Goal: Navigation & Orientation: Find specific page/section

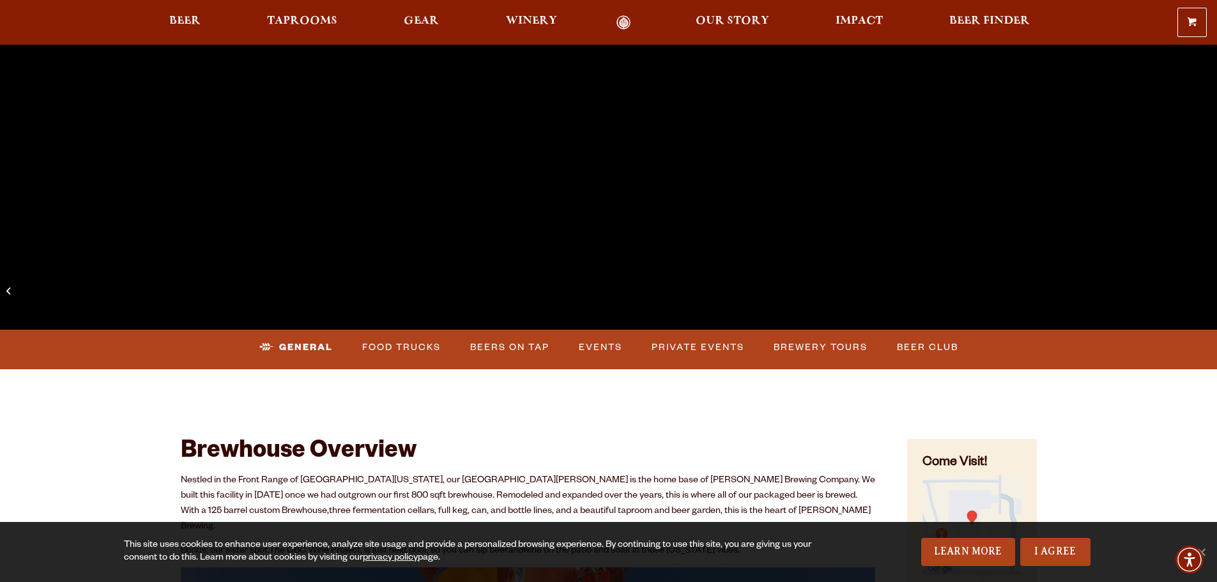
scroll to position [383, 0]
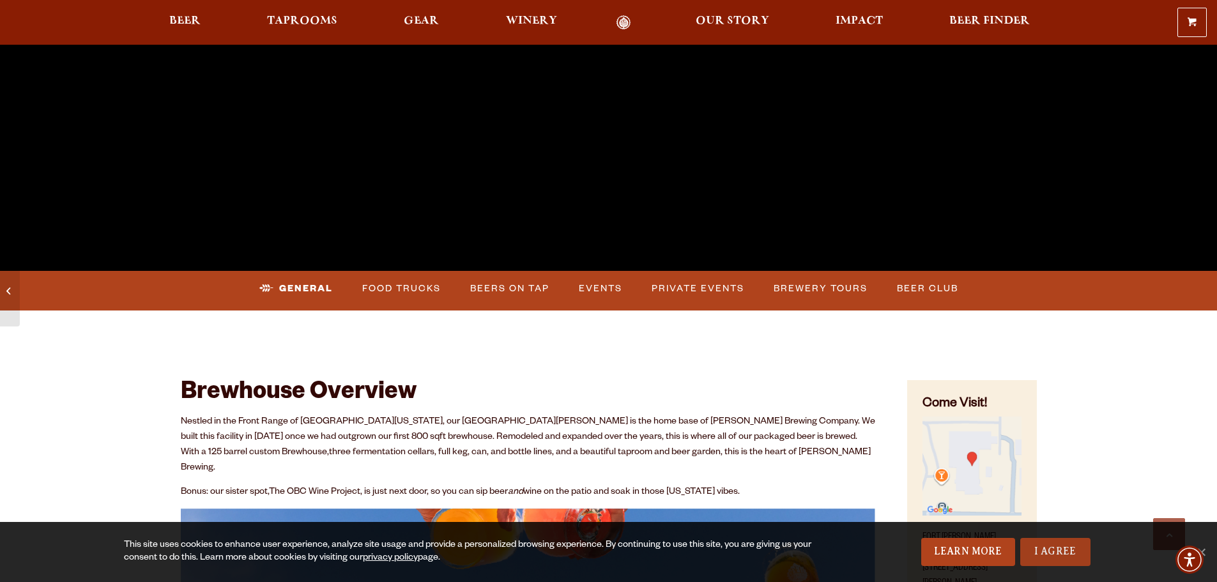
click at [1040, 556] on link "I Agree" at bounding box center [1055, 552] width 70 height 28
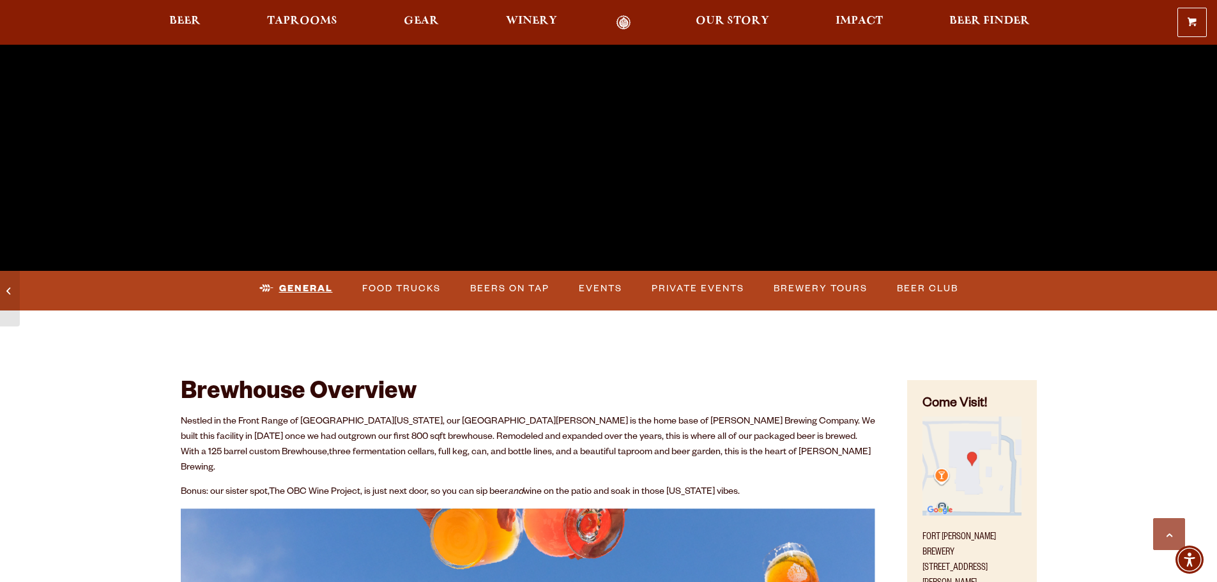
click at [298, 289] on link "General" at bounding box center [296, 288] width 84 height 29
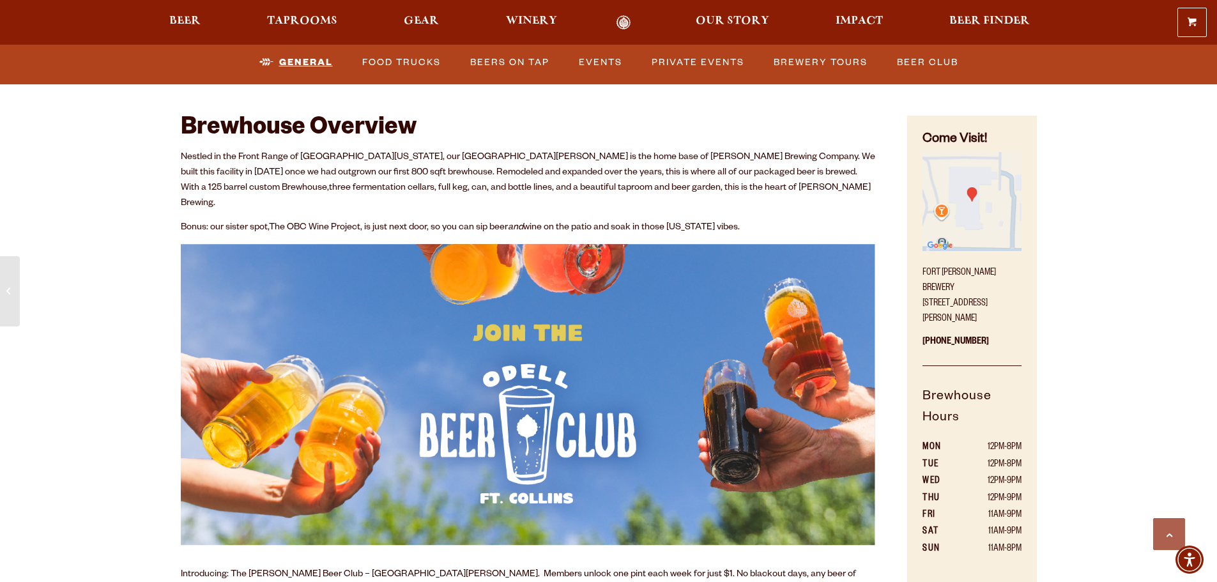
scroll to position [651, 0]
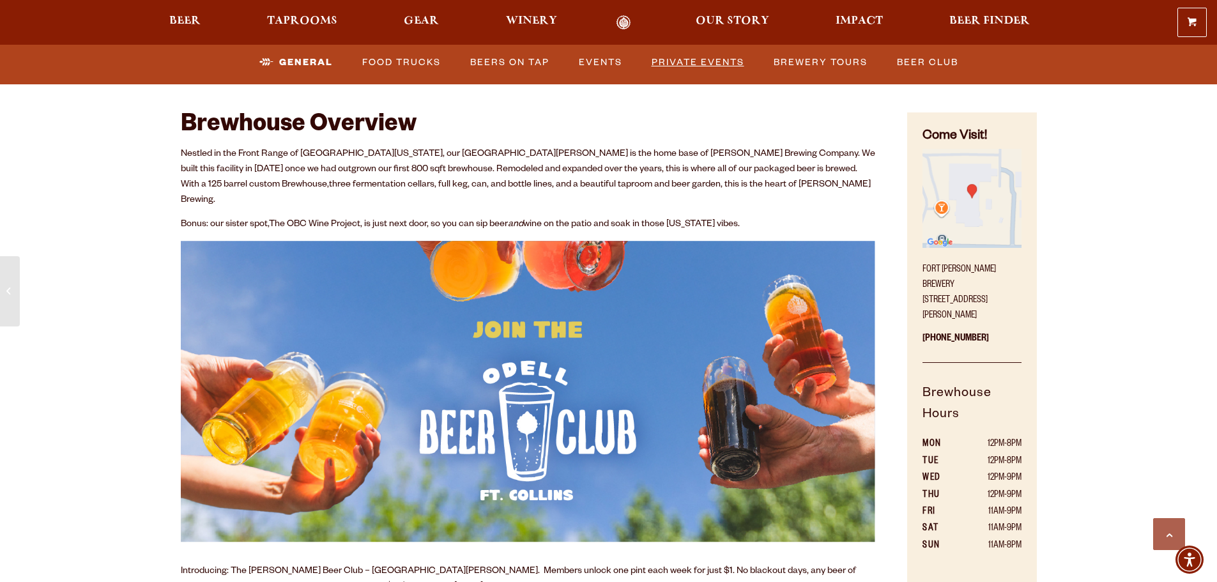
click at [687, 56] on link "Private Events" at bounding box center [697, 62] width 103 height 29
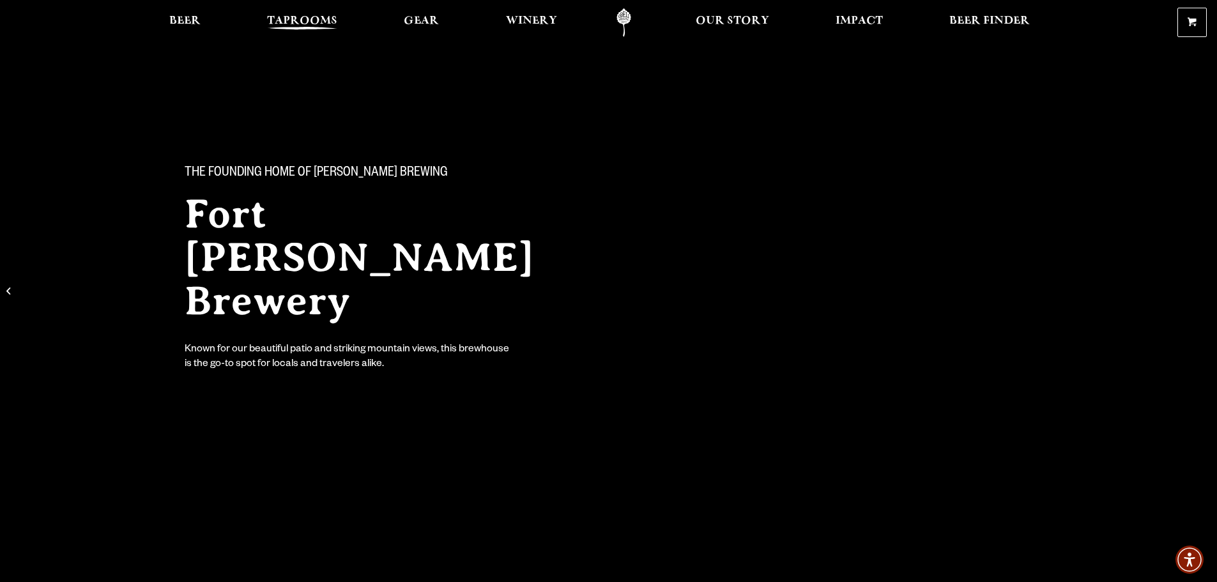
click at [303, 11] on link "Taprooms" at bounding box center [302, 22] width 87 height 29
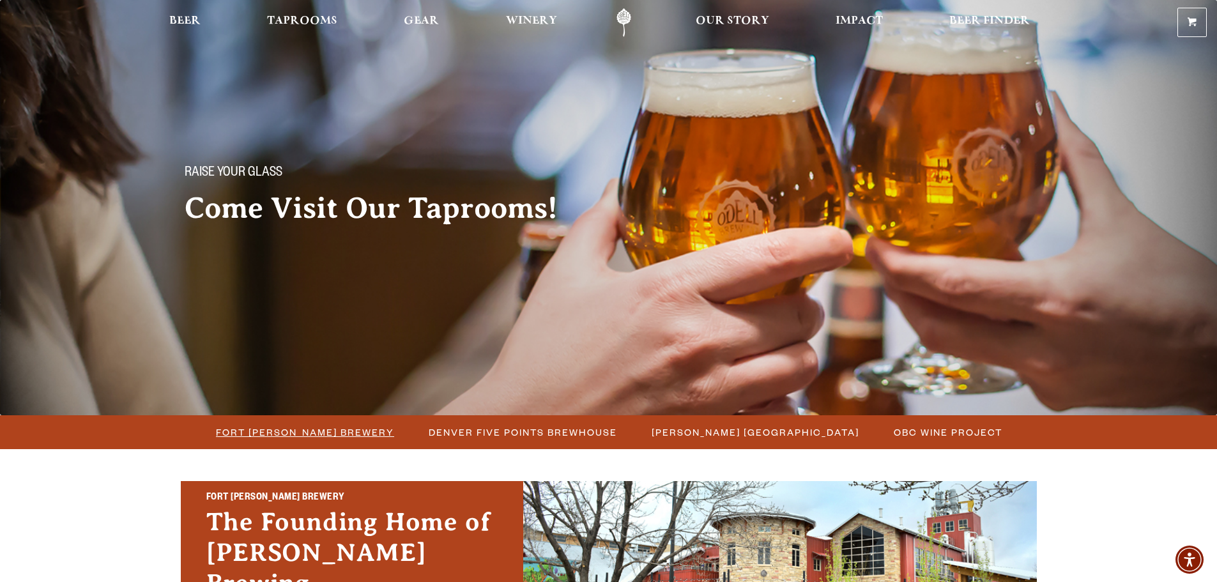
click at [308, 429] on span "Fort [PERSON_NAME] Brewery" at bounding box center [305, 432] width 178 height 19
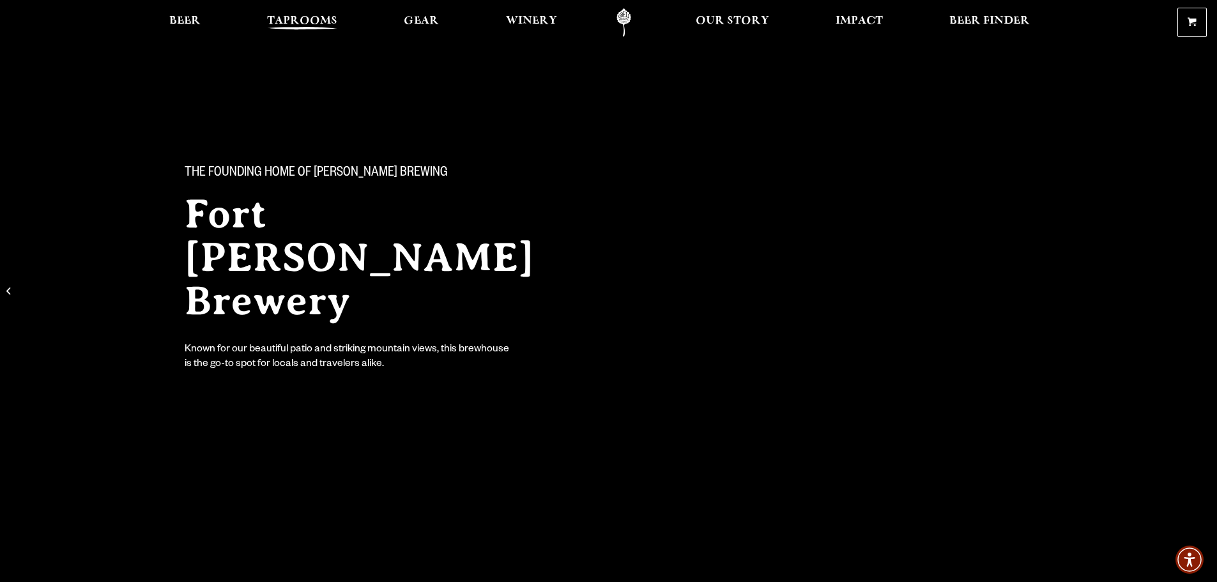
click at [310, 23] on span "Taprooms" at bounding box center [302, 21] width 70 height 10
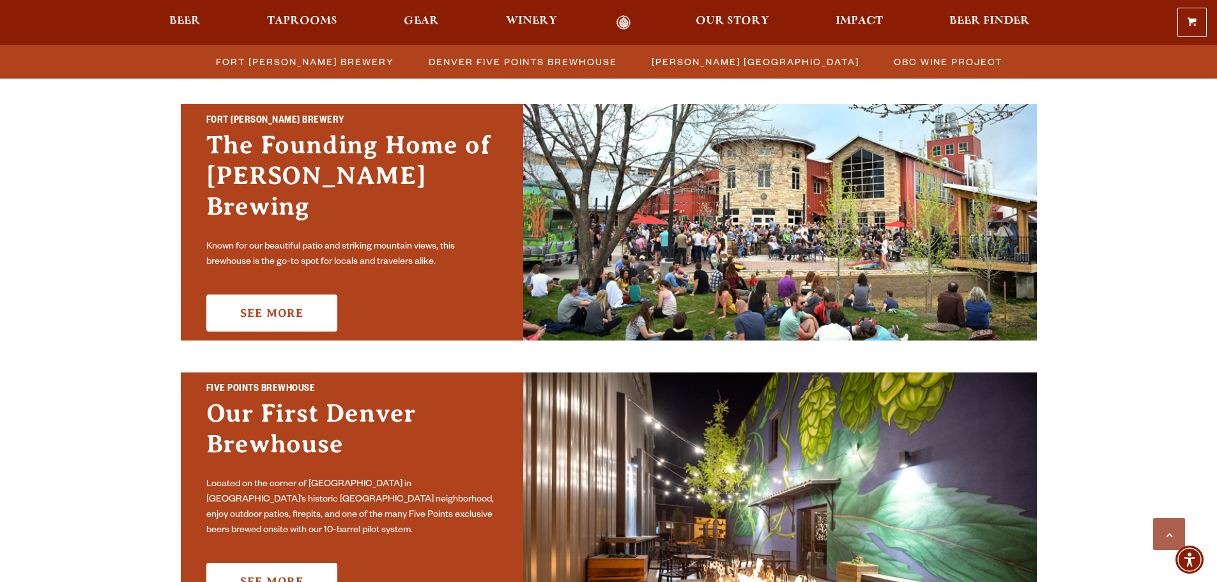
scroll to position [383, 0]
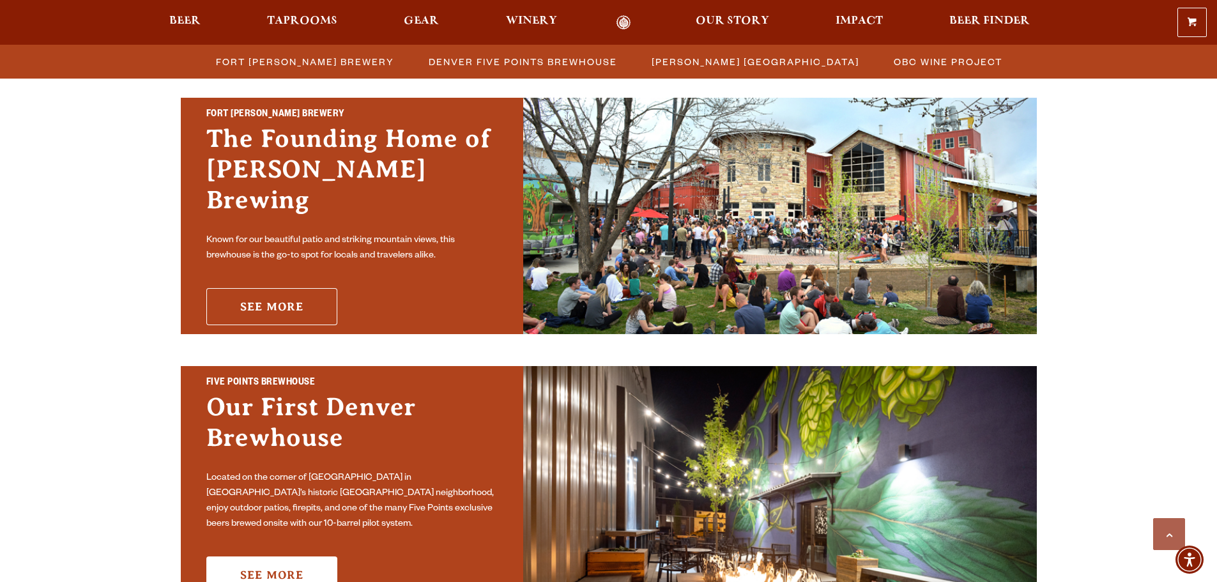
click at [289, 291] on link "See More" at bounding box center [271, 306] width 131 height 37
